Goal: Information Seeking & Learning: Learn about a topic

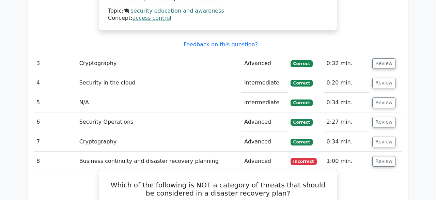
scroll to position [1206, 0]
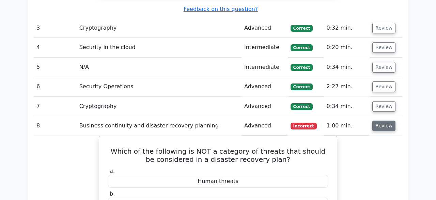
click at [382, 121] on button "Review" at bounding box center [384, 126] width 23 height 11
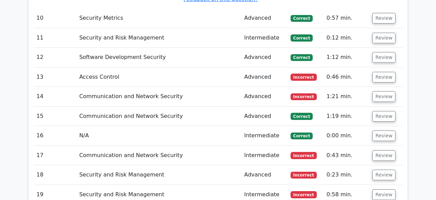
scroll to position [1631, 0]
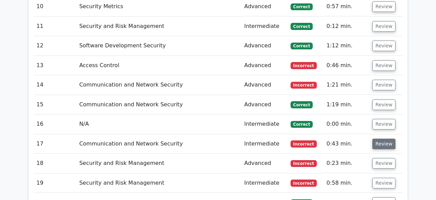
click at [386, 139] on button "Review" at bounding box center [384, 144] width 23 height 11
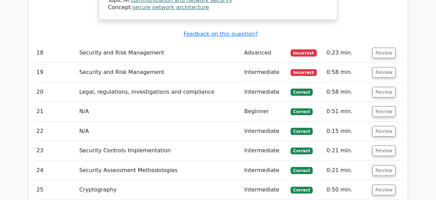
scroll to position [1915, 0]
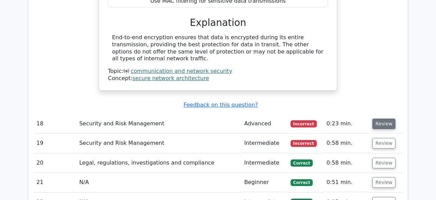
click at [382, 119] on button "Review" at bounding box center [384, 124] width 23 height 11
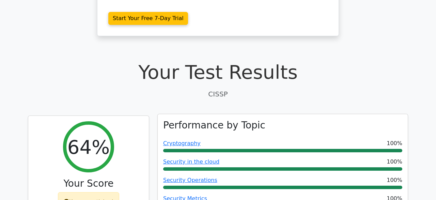
scroll to position [177, 0]
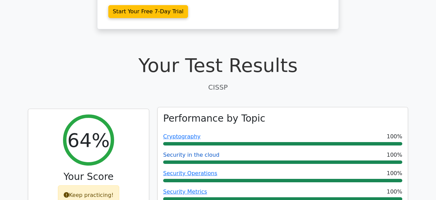
click at [198, 152] on link "Security in the cloud" at bounding box center [191, 155] width 56 height 6
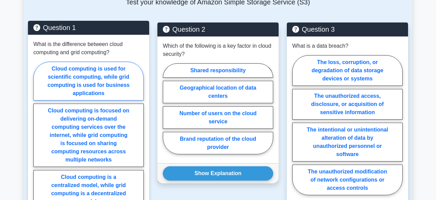
scroll to position [532, 0]
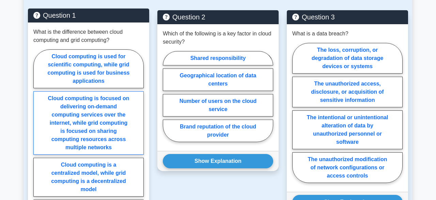
click at [103, 128] on label "Cloud computing is focused on delivering on-demand computing services over the …" at bounding box center [88, 122] width 110 height 63
click at [38, 140] on input "Cloud computing is focused on delivering on-demand computing services over the …" at bounding box center [35, 142] width 4 height 4
radio input "true"
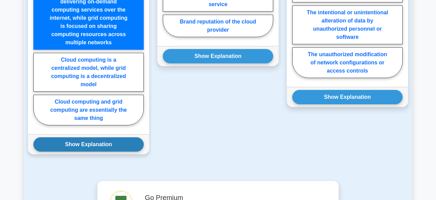
scroll to position [638, 0]
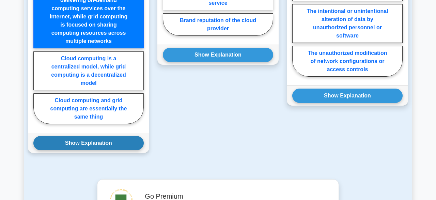
click at [111, 136] on button "Show Explanation" at bounding box center [88, 143] width 110 height 14
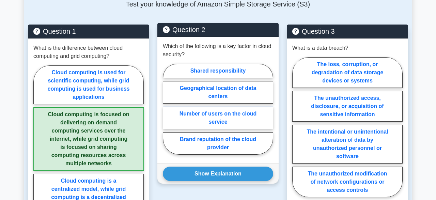
scroll to position [532, 0]
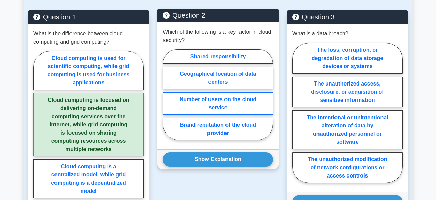
click at [220, 99] on label "Number of users on the cloud service" at bounding box center [218, 103] width 110 height 23
click at [167, 99] on input "Number of users on the cloud service" at bounding box center [165, 97] width 4 height 4
radio input "true"
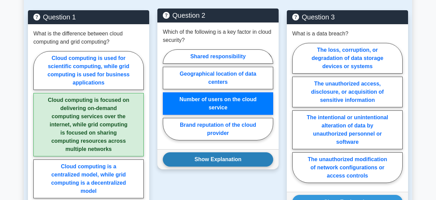
click at [220, 152] on button "Show Explanation" at bounding box center [218, 159] width 110 height 14
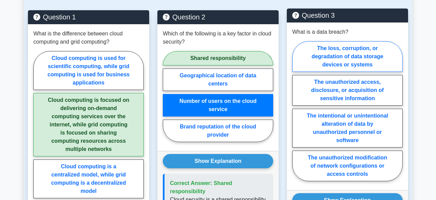
click at [338, 51] on label "The loss, corruption, or degradation of data storage devices or systems" at bounding box center [348, 56] width 110 height 31
click at [297, 111] on input "The loss, corruption, or degradation of data storage devices or systems" at bounding box center [295, 113] width 4 height 4
radio input "true"
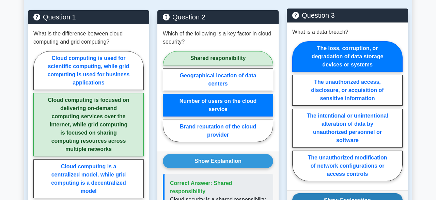
click at [357, 193] on button "Show Explanation" at bounding box center [348, 200] width 110 height 14
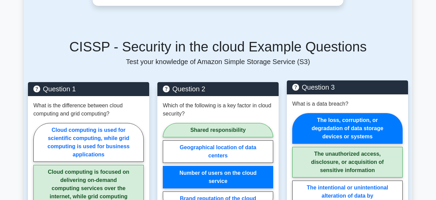
scroll to position [426, 0]
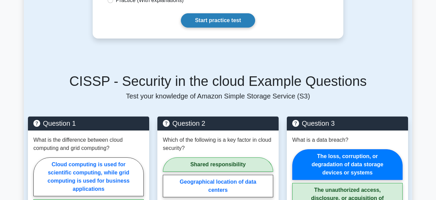
click at [230, 17] on link "Start practice test" at bounding box center [218, 20] width 74 height 14
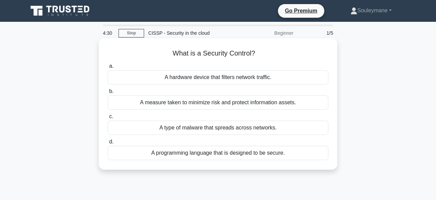
click at [262, 103] on div "A measure taken to minimize risk and protect information assets." at bounding box center [218, 102] width 221 height 14
click at [108, 94] on input "b. A measure taken to minimize risk and protect information assets." at bounding box center [108, 91] width 0 height 4
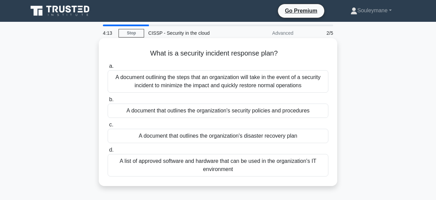
click at [290, 83] on div "A document outlining the steps that an organization will take in the event of a…" at bounding box center [218, 81] width 221 height 23
click at [108, 69] on input "a. A document outlining the steps that an organization will take in the event o…" at bounding box center [108, 66] width 0 height 4
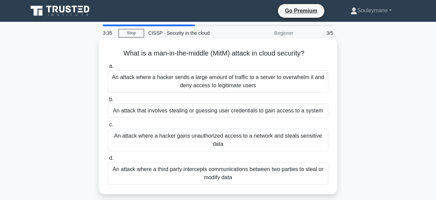
click at [227, 173] on div "An attack where a third party intercepts communications between two parties to …" at bounding box center [218, 173] width 221 height 23
click at [108, 161] on input "d. An attack where a third party intercepts communications between two parties …" at bounding box center [108, 158] width 0 height 4
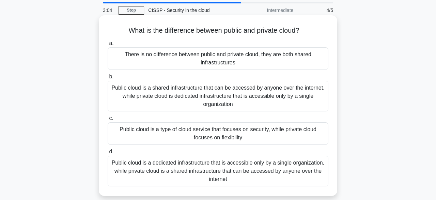
scroll to position [35, 0]
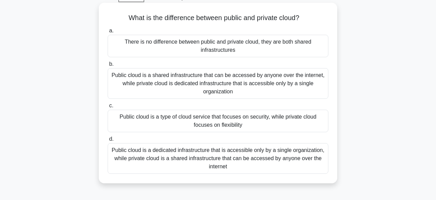
click at [221, 82] on div "Public cloud is a shared infrastructure that can be accessed by anyone over the…" at bounding box center [218, 83] width 221 height 31
click at [108, 66] on input "b. Public cloud is a shared infrastructure that can be accessed by anyone over …" at bounding box center [108, 64] width 0 height 4
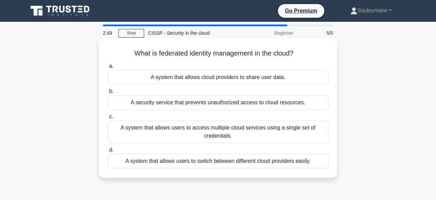
scroll to position [0, 0]
click at [238, 135] on div "A system that allows users to access multiple cloud services using a single set…" at bounding box center [218, 132] width 221 height 23
click at [108, 119] on input "c. A system that allows users to access multiple cloud services using a single …" at bounding box center [108, 117] width 0 height 4
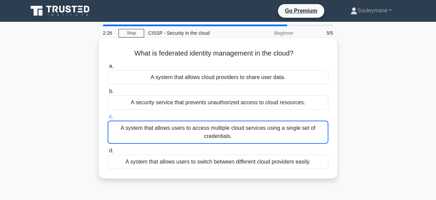
scroll to position [24, 0]
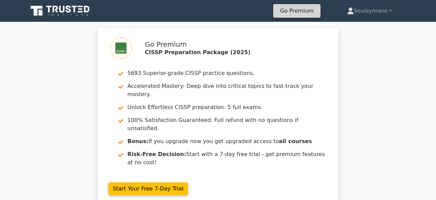
click at [295, 14] on link "Go Premium" at bounding box center [297, 10] width 42 height 9
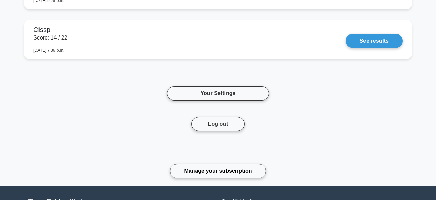
scroll to position [603, 0]
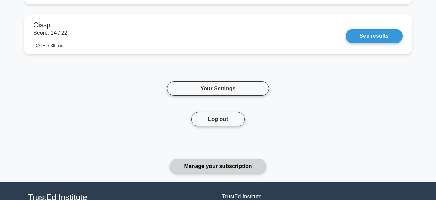
click at [199, 165] on link "Manage your subscription" at bounding box center [218, 166] width 96 height 14
